Goal: Transaction & Acquisition: Purchase product/service

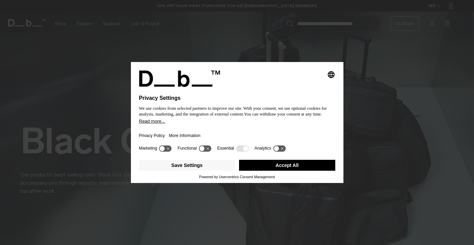
click at [268, 167] on button "Accept All" at bounding box center [287, 165] width 96 height 11
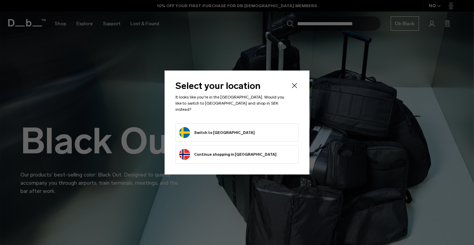
click at [294, 90] on icon "Close" at bounding box center [295, 85] width 8 height 8
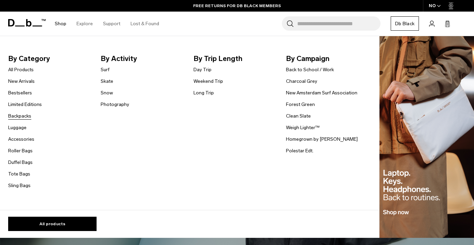
click at [23, 117] on link "Backpacks" at bounding box center [19, 115] width 23 height 7
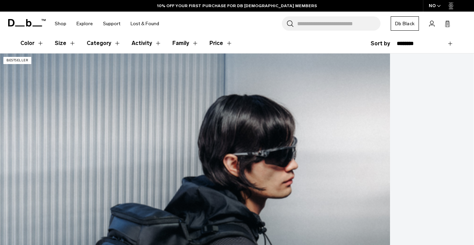
scroll to position [113, 0]
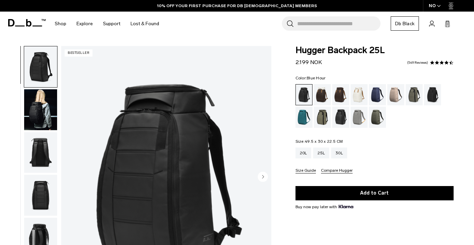
click at [379, 94] on div "Blue Hour" at bounding box center [377, 94] width 17 height 21
